Goal: Task Accomplishment & Management: Use online tool/utility

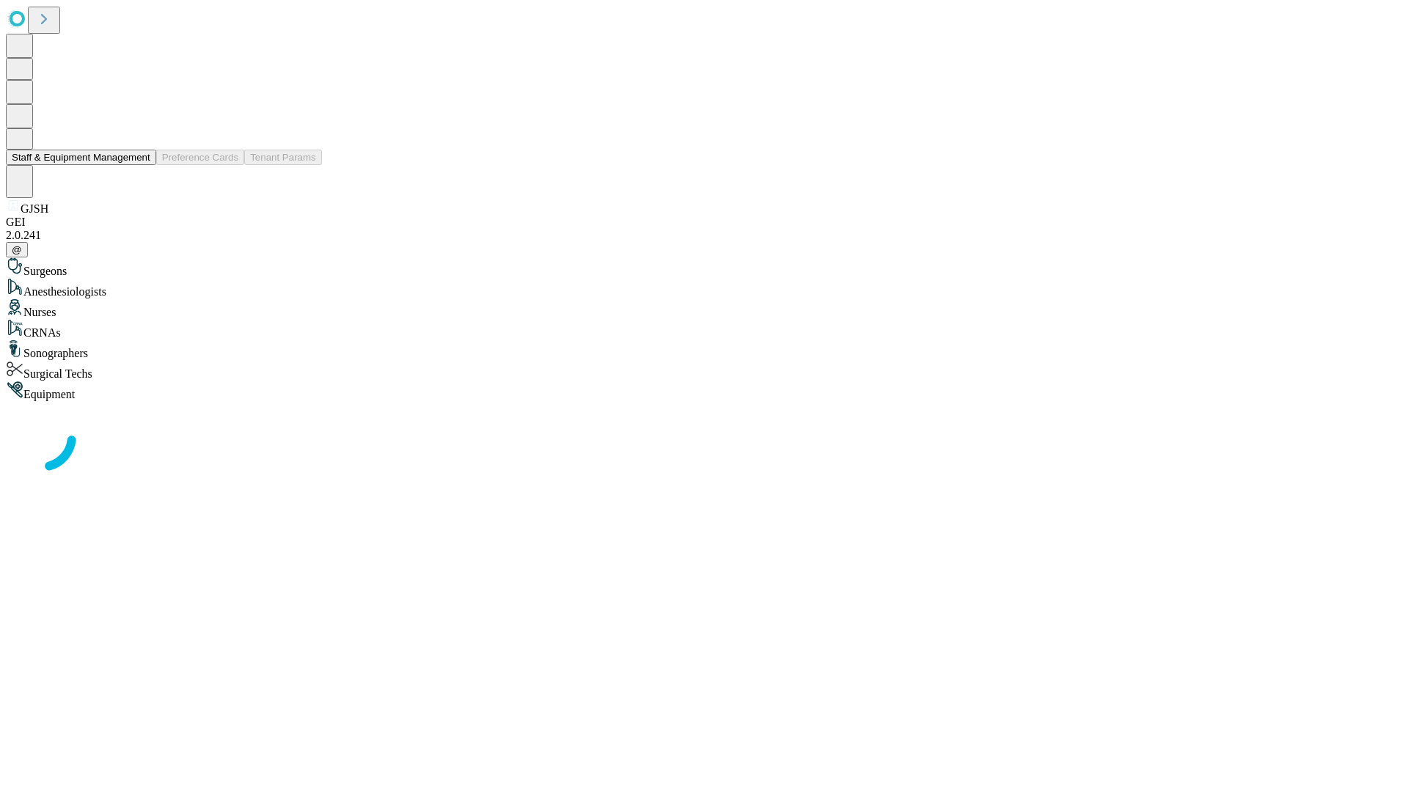
click at [140, 165] on button "Staff & Equipment Management" at bounding box center [81, 157] width 150 height 15
